Goal: Complete application form

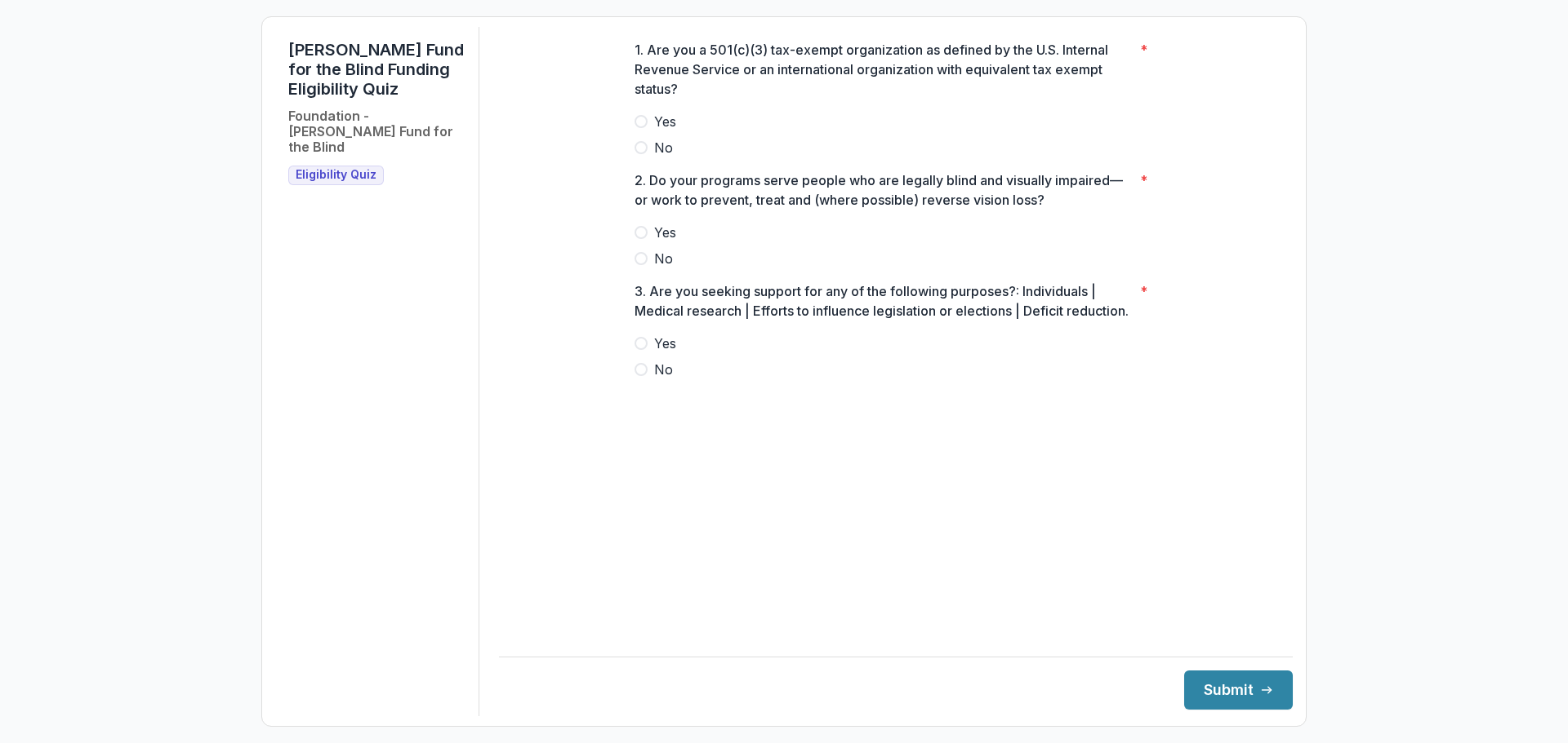
click at [646, 128] on span at bounding box center [641, 121] width 14 height 13
click at [1047, 192] on p "2. Do your programs serve people who are legally blind and visually impaired—or…" at bounding box center [884, 191] width 499 height 40
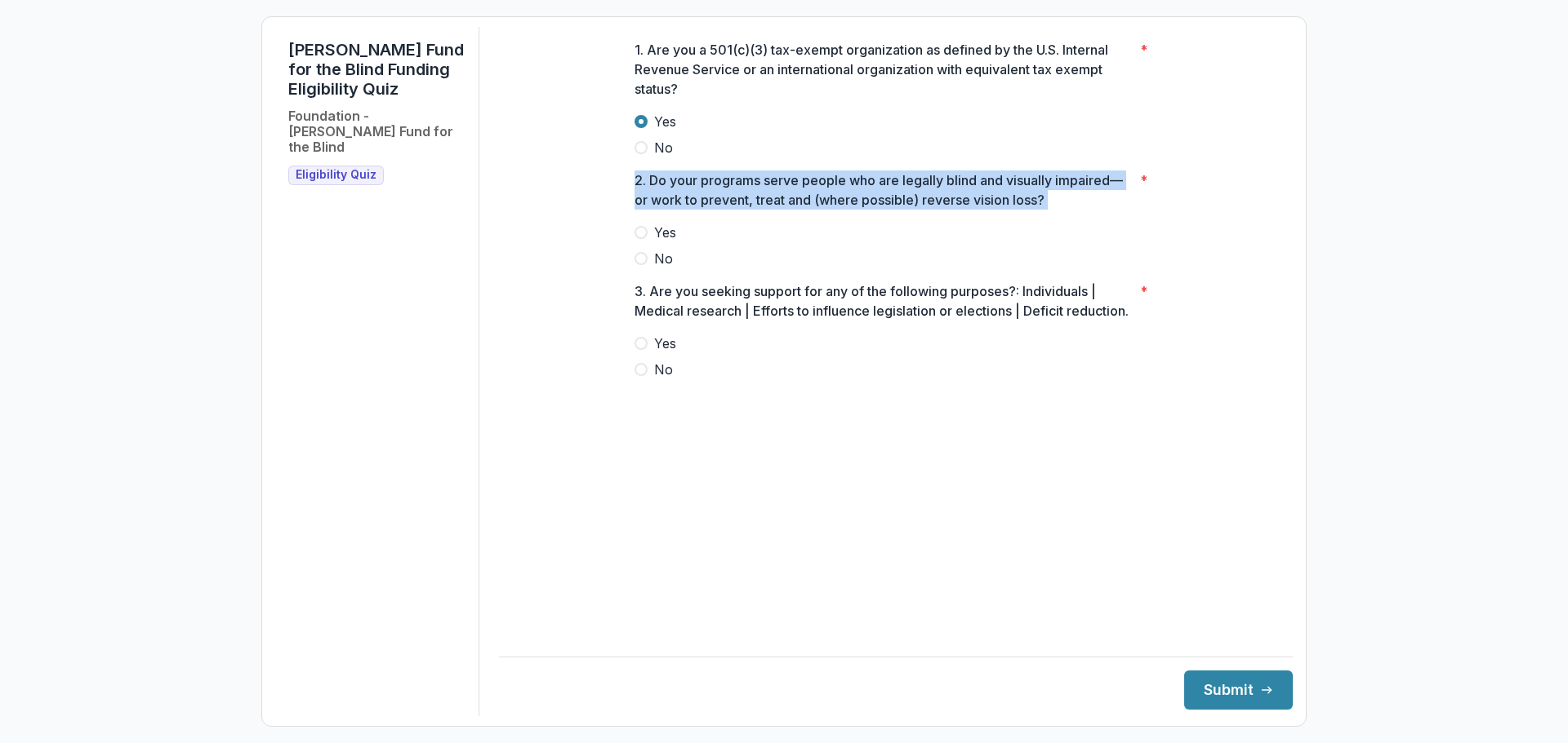
click at [1047, 192] on p "2. Do your programs serve people who are legally blind and visually impaired—or…" at bounding box center [884, 191] width 499 height 40
copy p "2. Do your programs serve people who are legally blind and visually impaired—or…"
click at [670, 242] on span "Yes" at bounding box center [665, 233] width 22 height 20
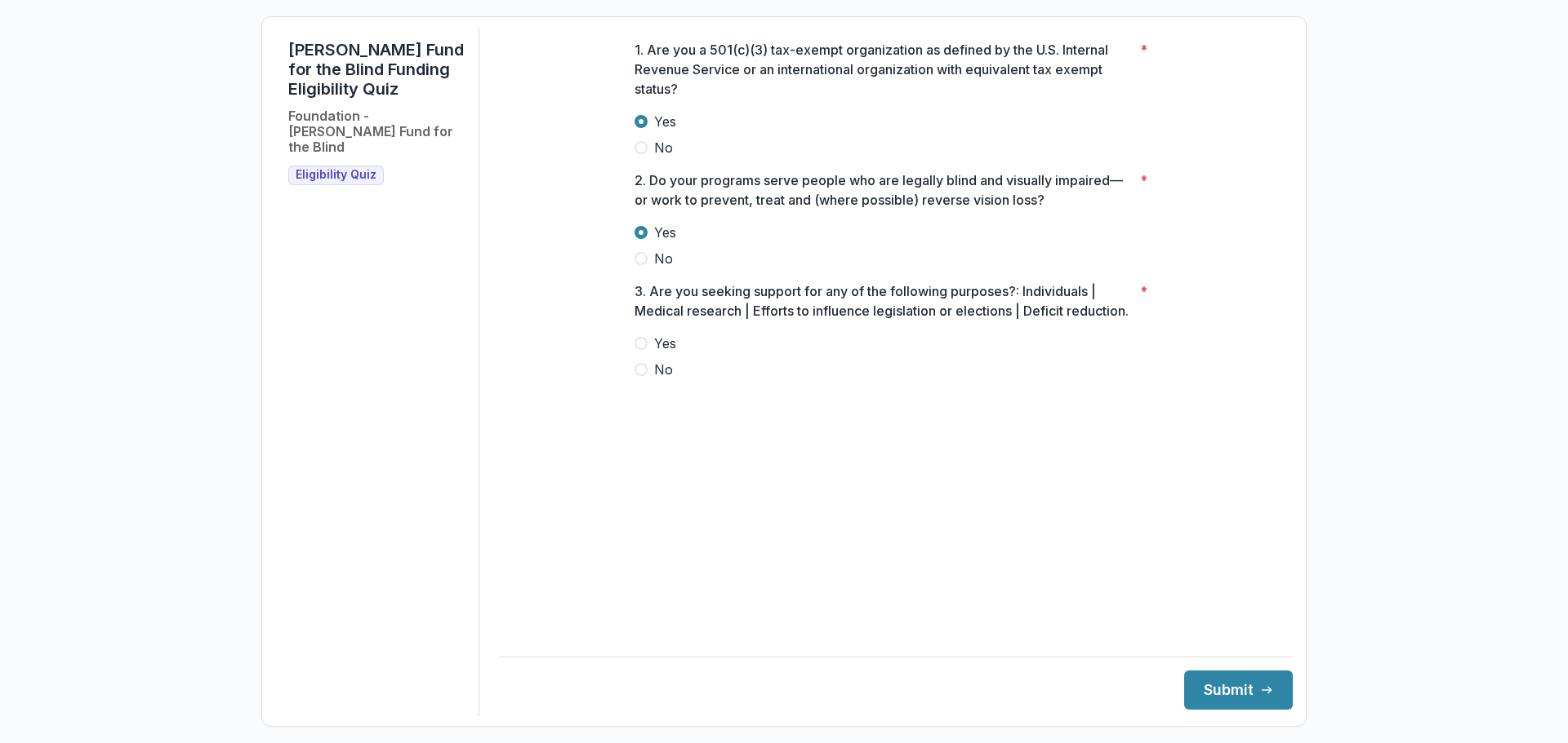
click at [677, 380] on label "No" at bounding box center [896, 370] width 523 height 20
click at [1240, 673] on button "Submit" at bounding box center [1238, 691] width 109 height 40
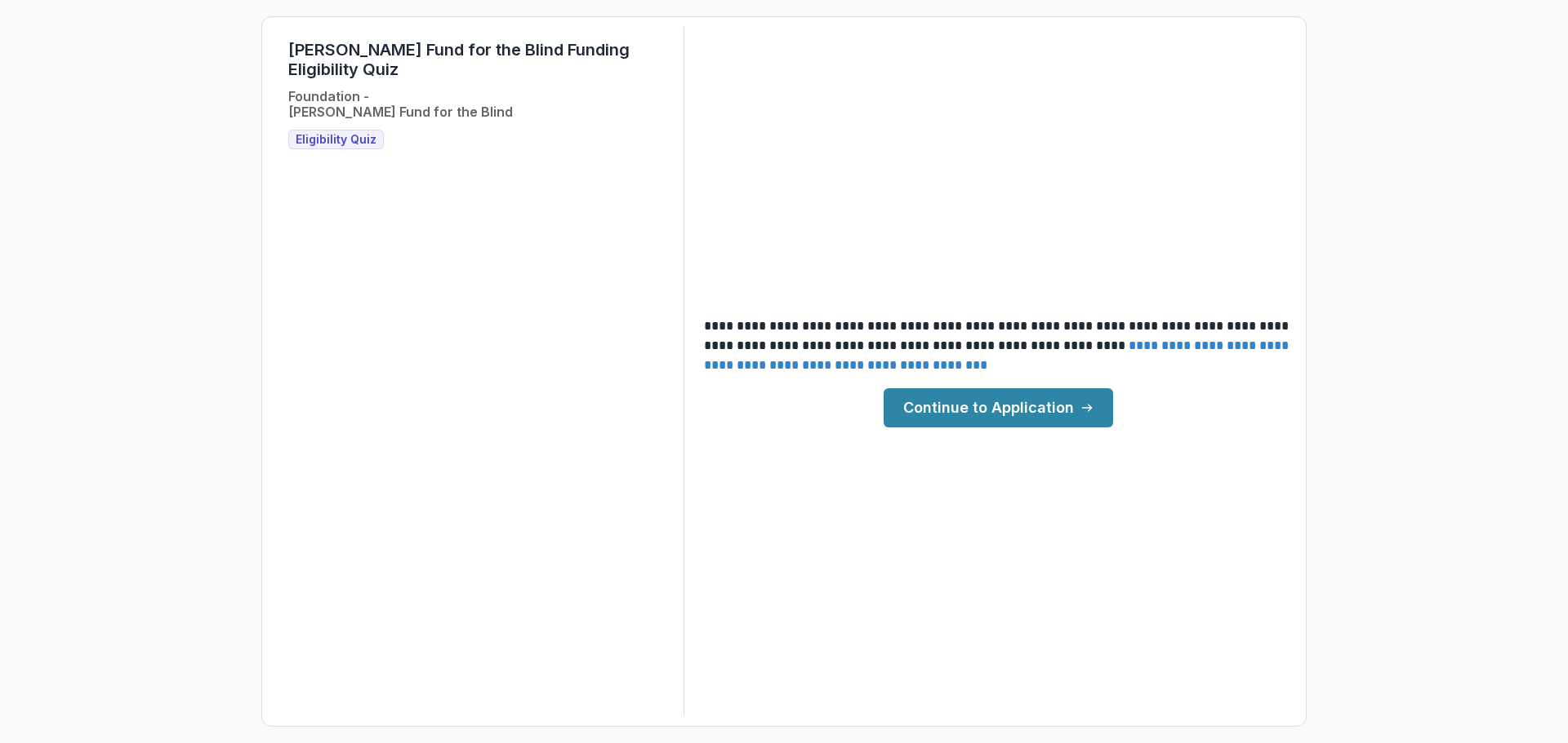
click at [1077, 408] on link "Continue to Application" at bounding box center [998, 408] width 230 height 40
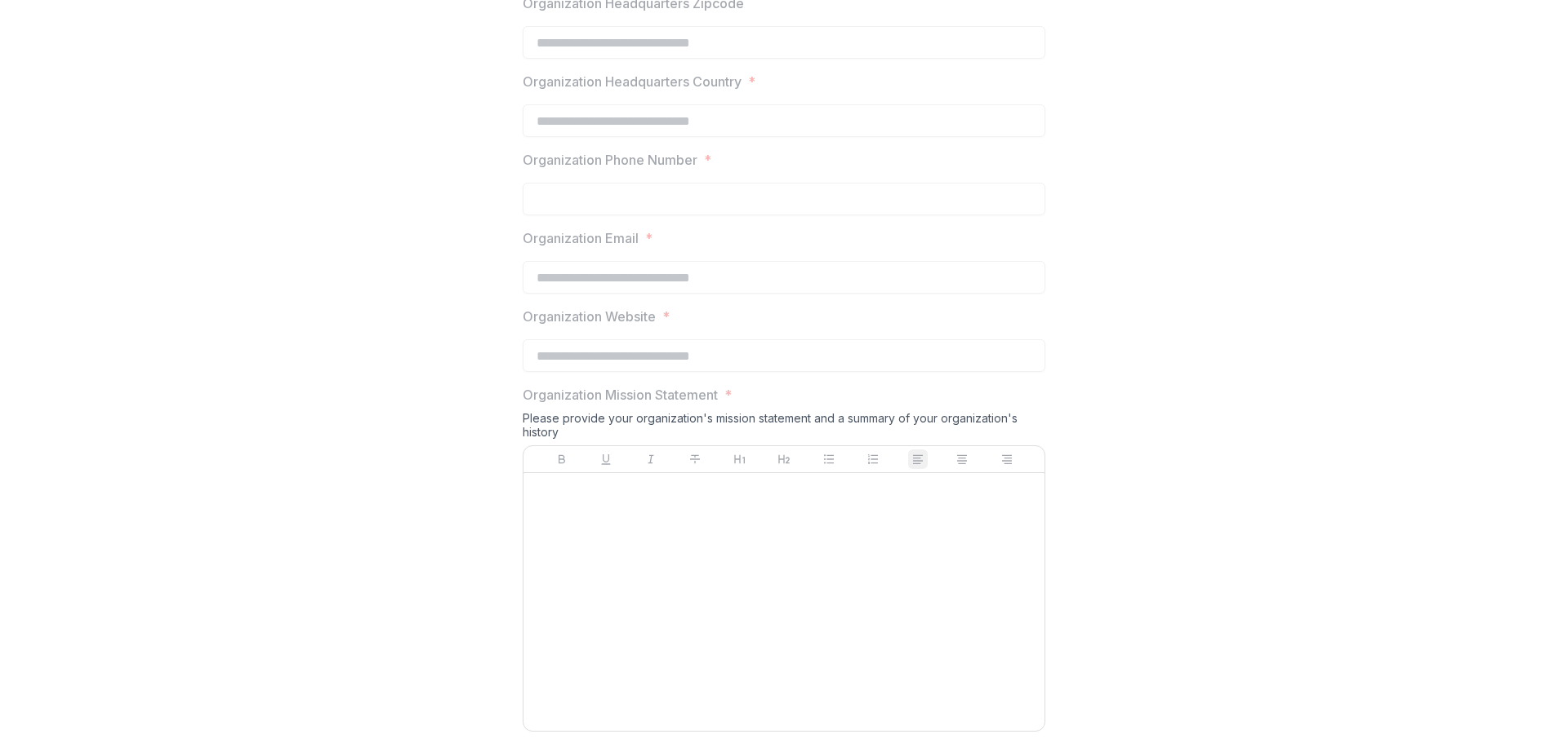
scroll to position [1154, 0]
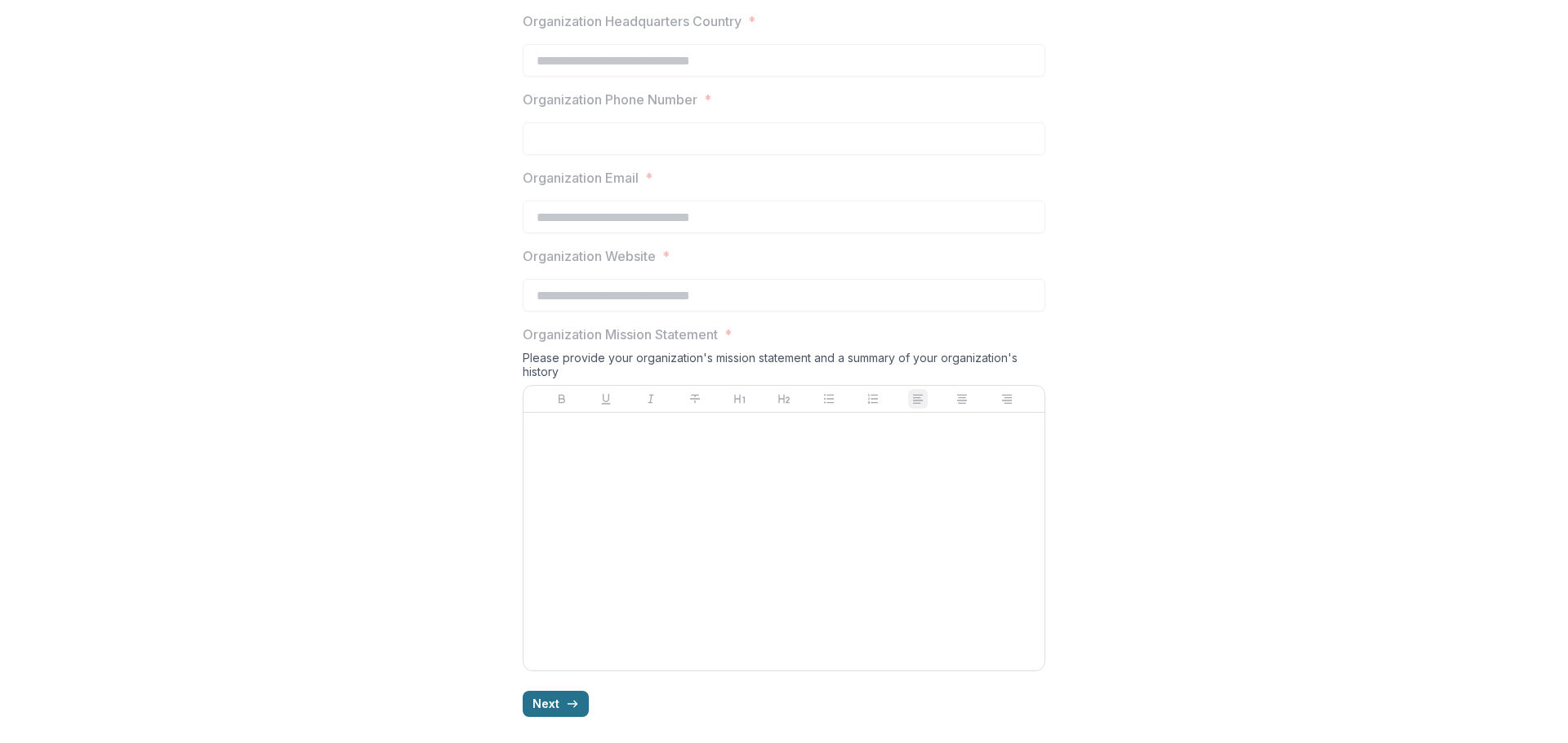
click at [578, 696] on button "Next" at bounding box center [555, 703] width 66 height 26
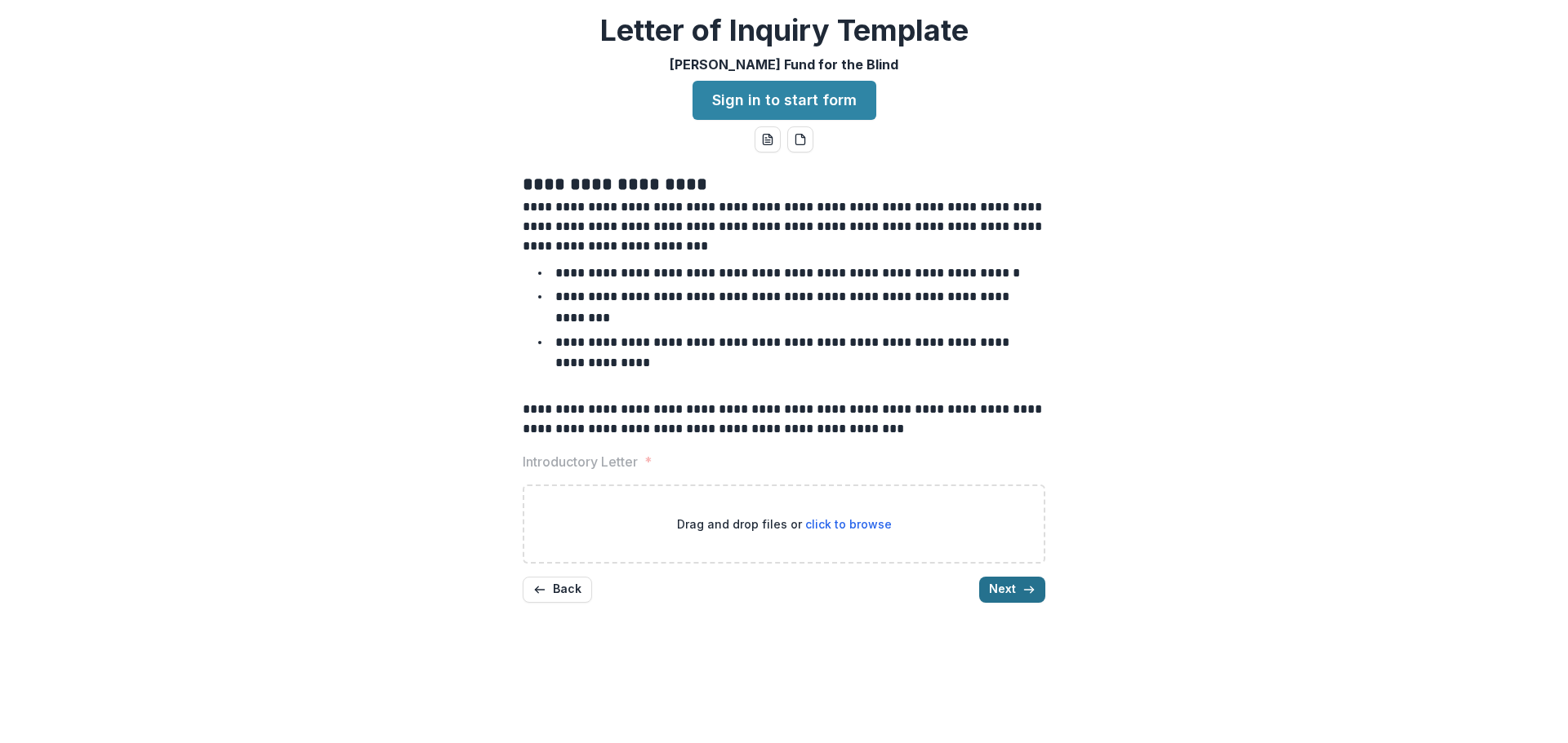
scroll to position [0, 0]
click at [1027, 584] on icon "button" at bounding box center [1029, 590] width 14 height 13
